Goal: Task Accomplishment & Management: Use online tool/utility

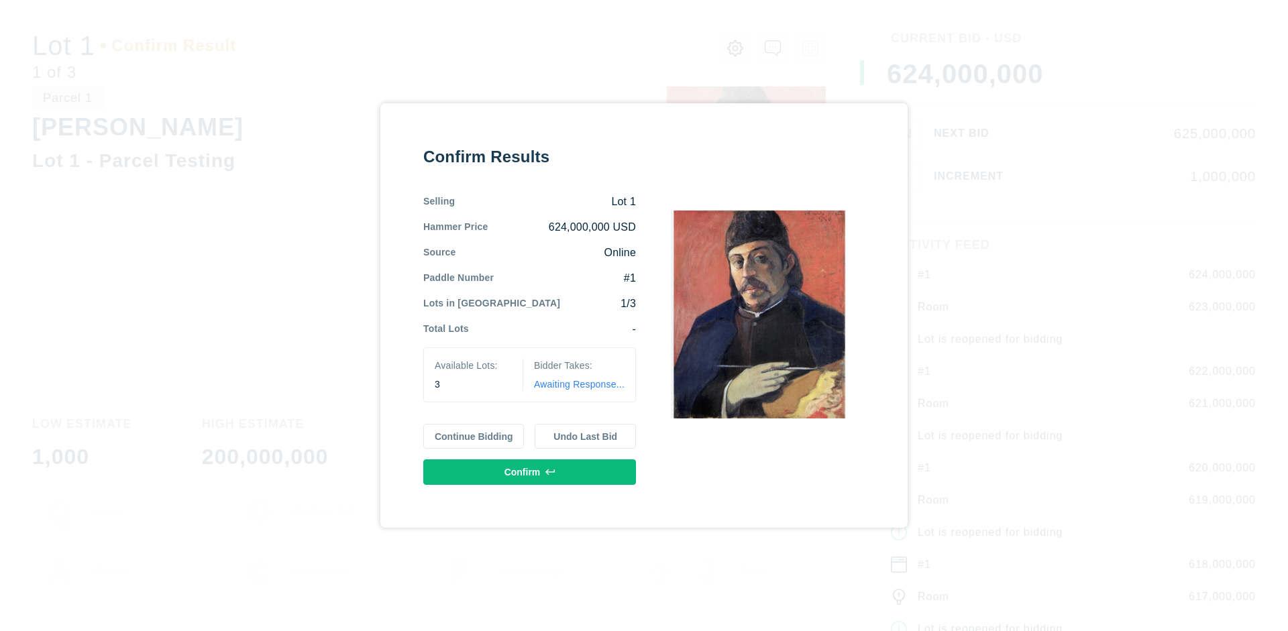
click at [474, 436] on button "Continue Bidding" at bounding box center [473, 436] width 101 height 25
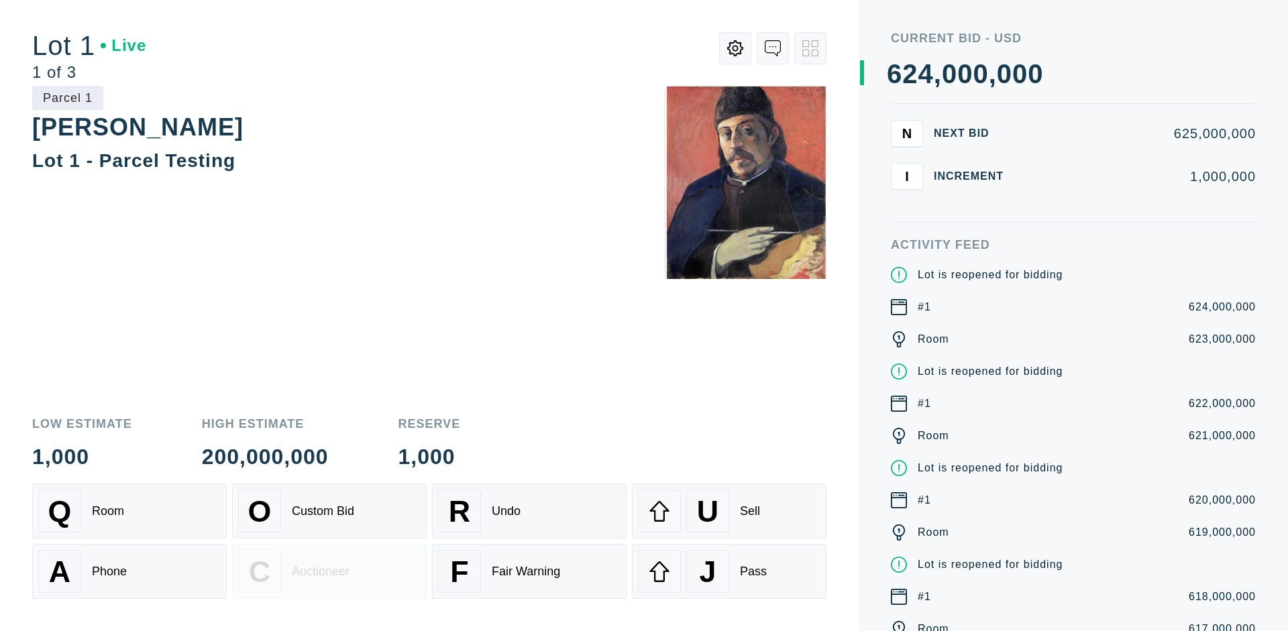
click at [129, 511] on div "Q Room" at bounding box center [129, 511] width 182 height 43
